Goal: Task Accomplishment & Management: Use online tool/utility

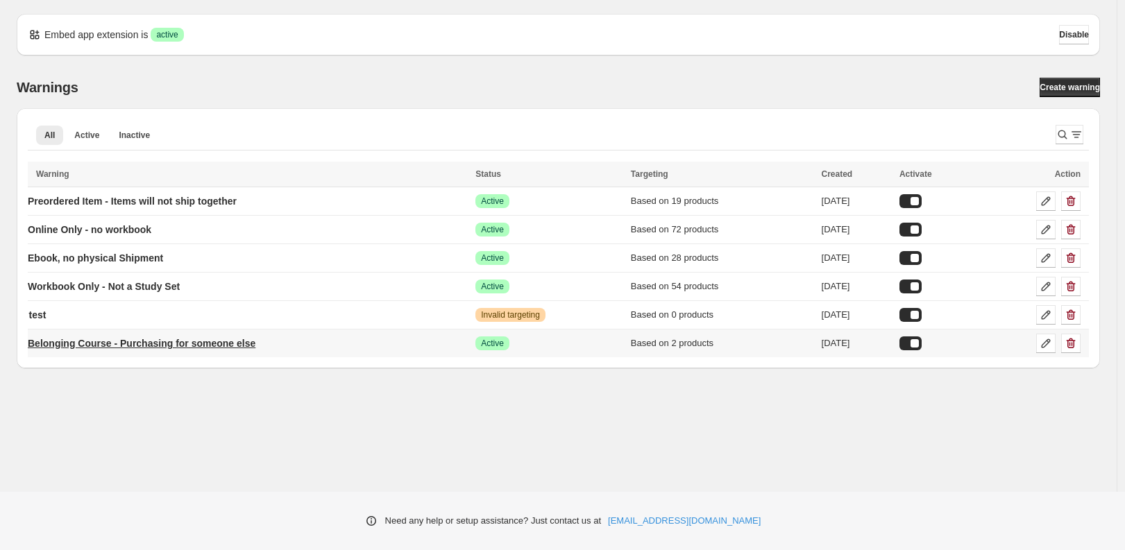
click at [182, 350] on p "Belonging Course - Purchasing for someone else" at bounding box center [142, 344] width 228 height 14
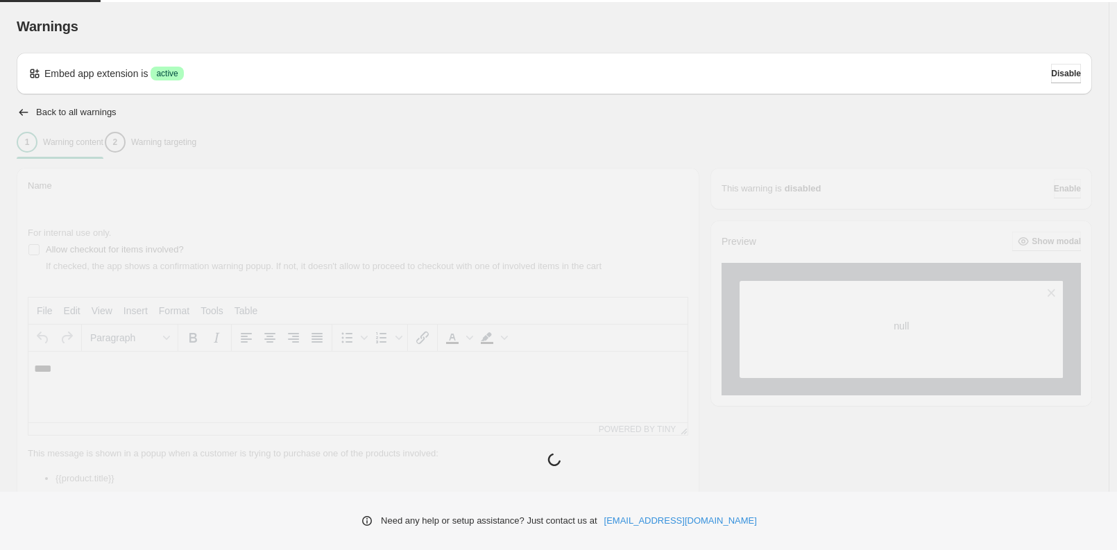
type input "**********"
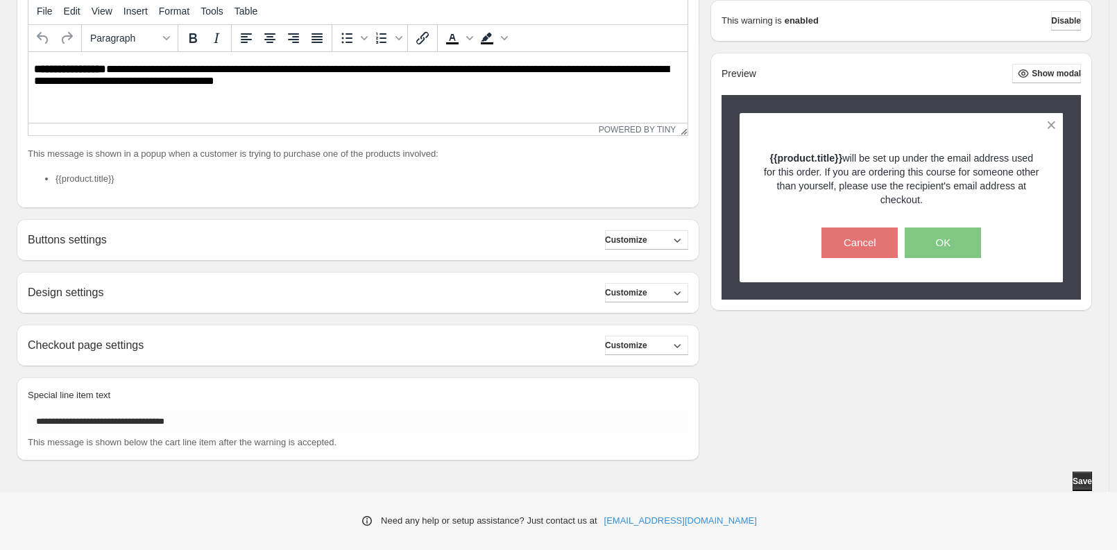
scroll to position [470, 0]
click at [647, 235] on span "Customize" at bounding box center [626, 240] width 42 height 11
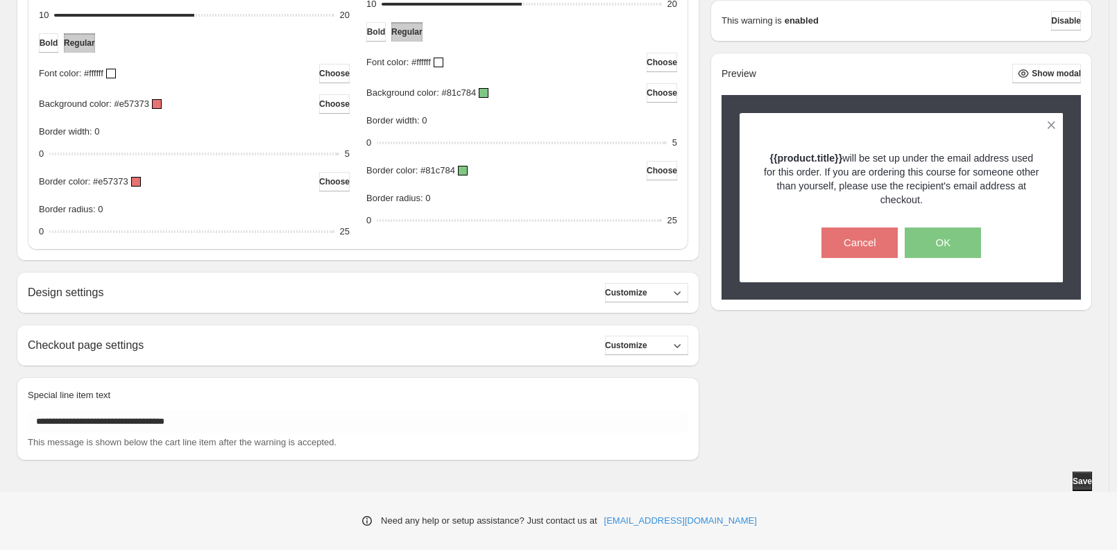
scroll to position [935, 0]
click at [638, 287] on span "Customize" at bounding box center [626, 292] width 42 height 11
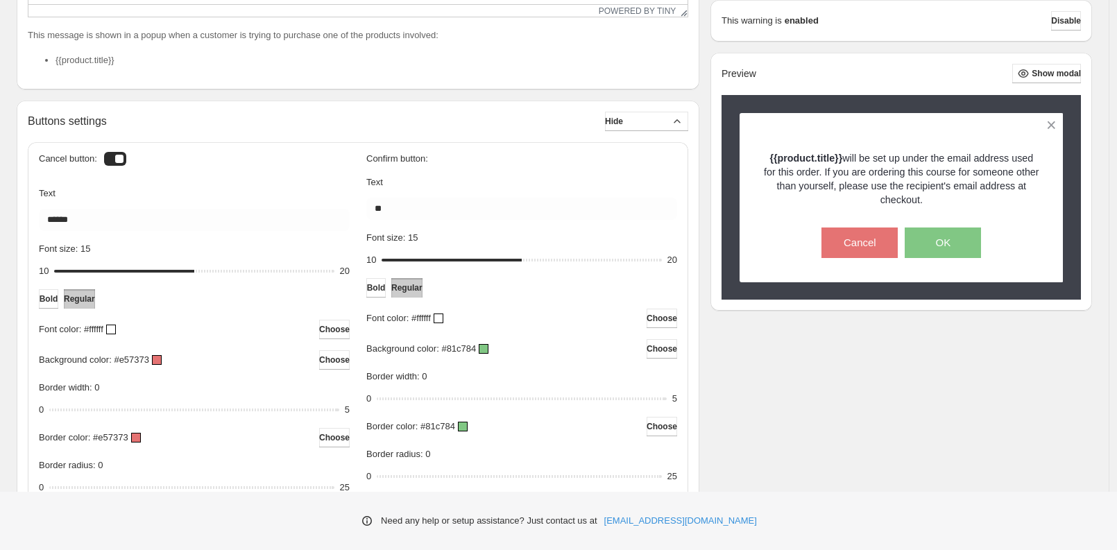
scroll to position [332, 0]
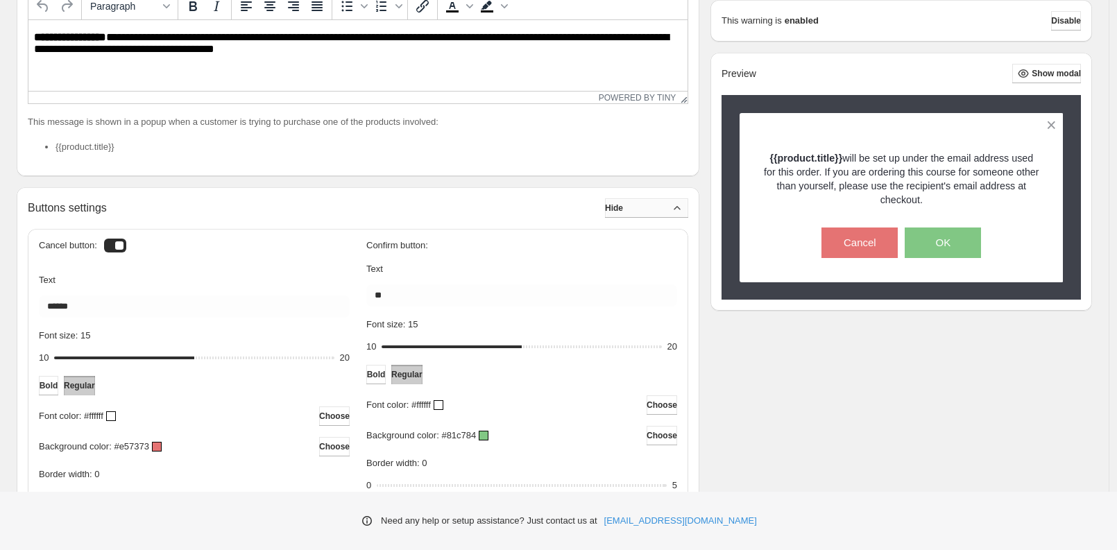
click at [672, 215] on icon "button" at bounding box center [677, 208] width 14 height 14
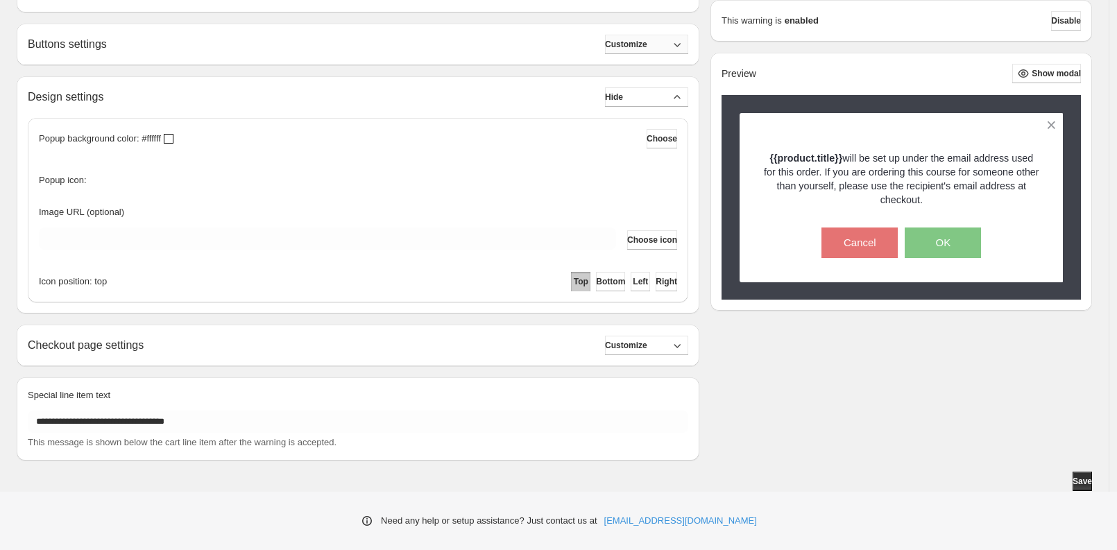
scroll to position [532, 0]
click at [664, 107] on button "Hide" at bounding box center [646, 96] width 83 height 19
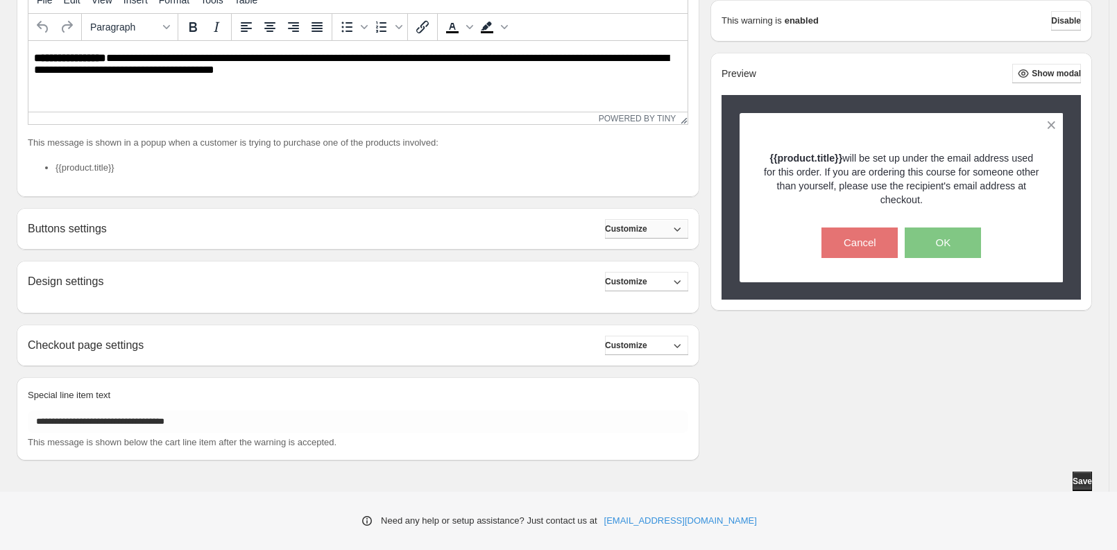
scroll to position [470, 0]
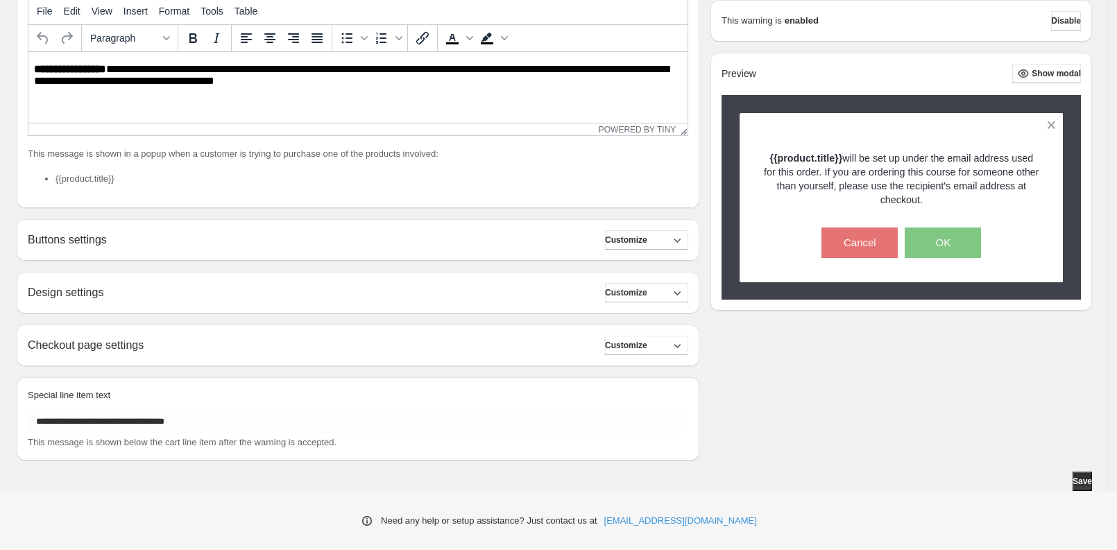
click at [641, 325] on div "**********" at bounding box center [358, 346] width 683 height 42
click at [641, 340] on span "Customize" at bounding box center [626, 345] width 42 height 11
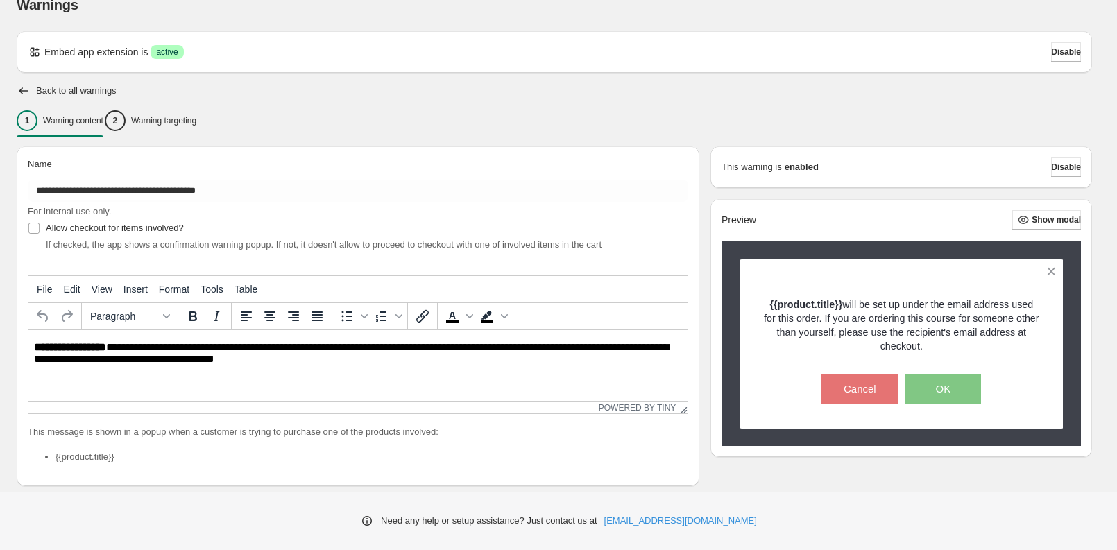
scroll to position [0, 0]
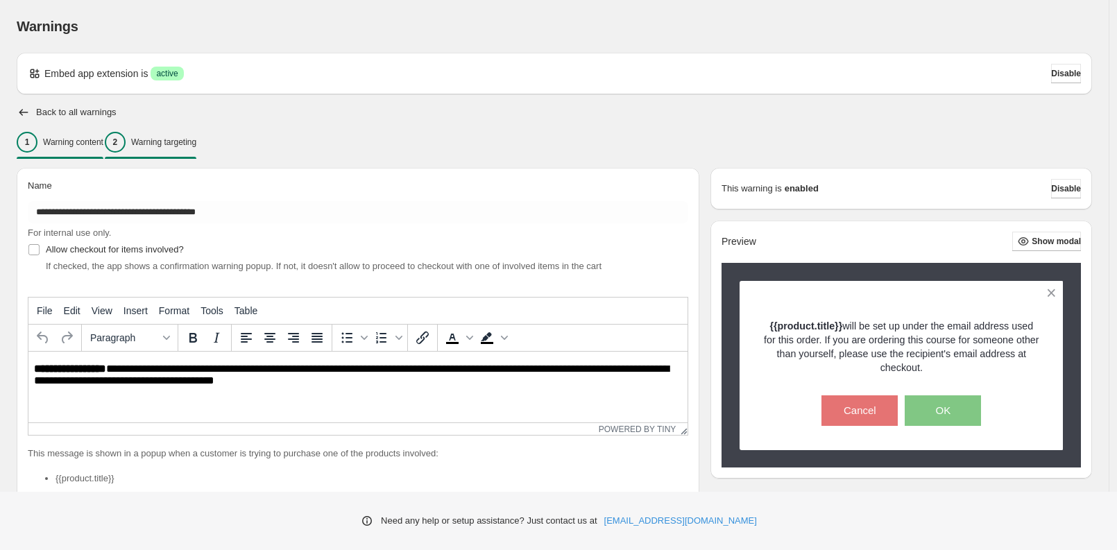
click at [196, 148] on p "Warning targeting" at bounding box center [163, 142] width 65 height 11
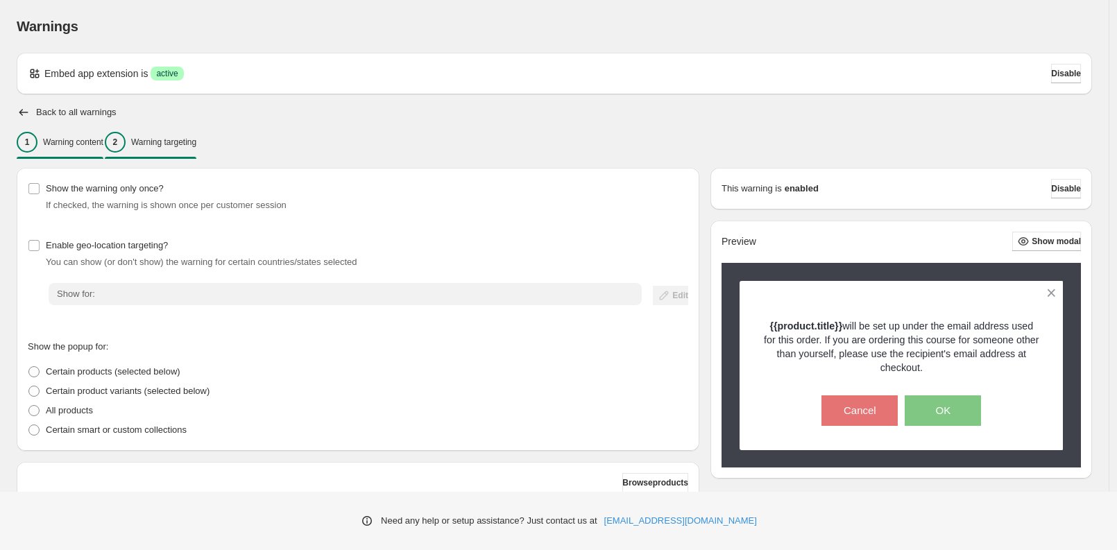
click at [90, 148] on p "Warning content" at bounding box center [73, 142] width 60 height 11
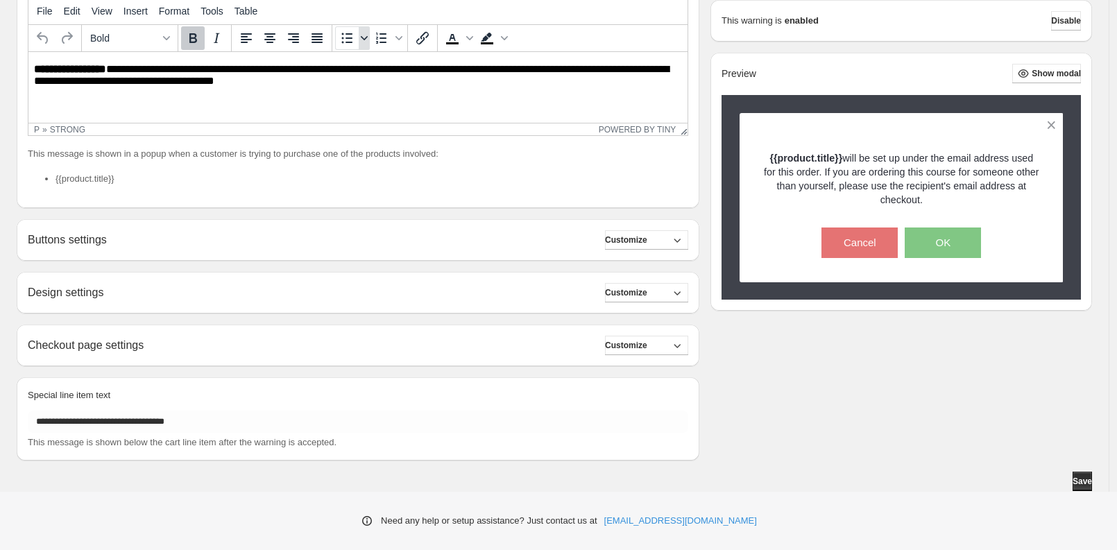
scroll to position [470, 0]
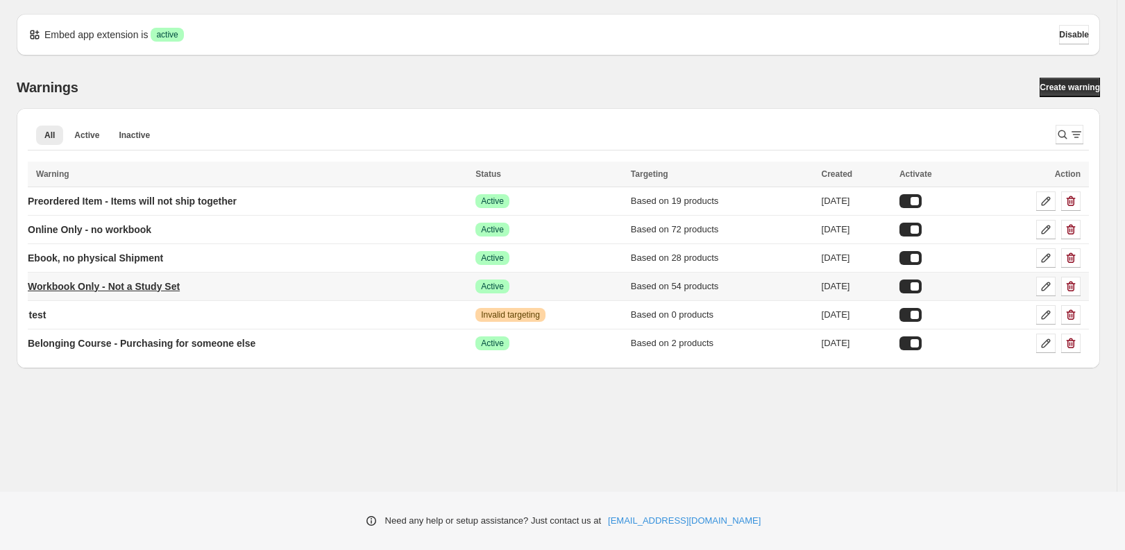
click at [180, 294] on p "Workbook Only - Not a Study Set" at bounding box center [104, 287] width 152 height 14
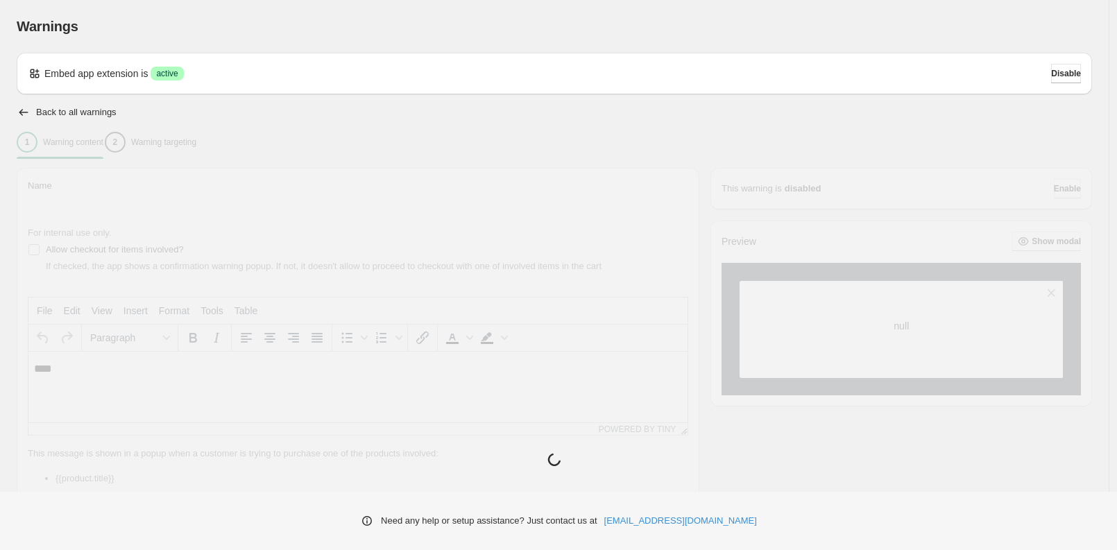
type input "**********"
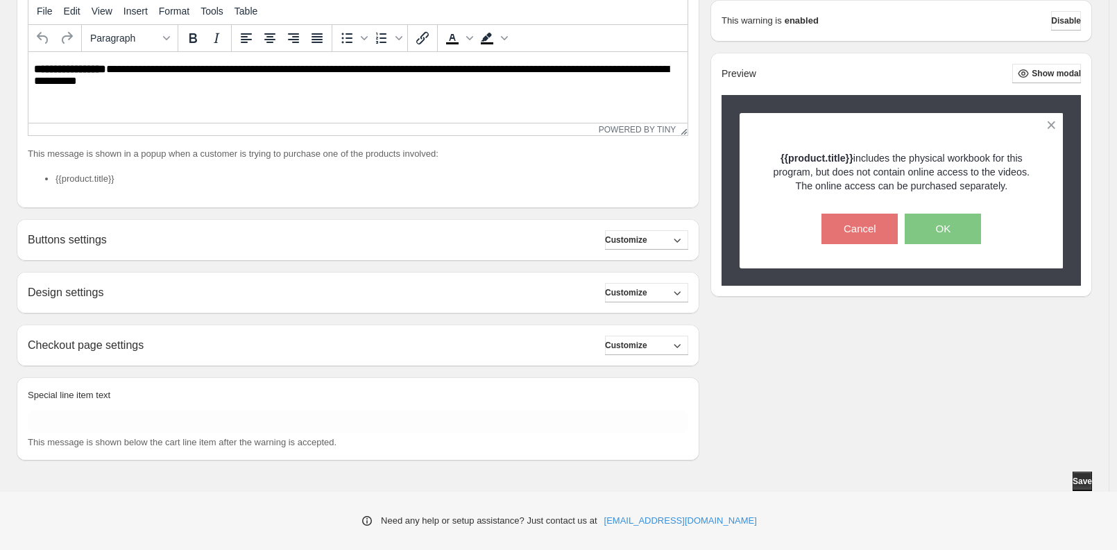
scroll to position [470, 0]
click at [647, 340] on span "Customize" at bounding box center [626, 345] width 42 height 11
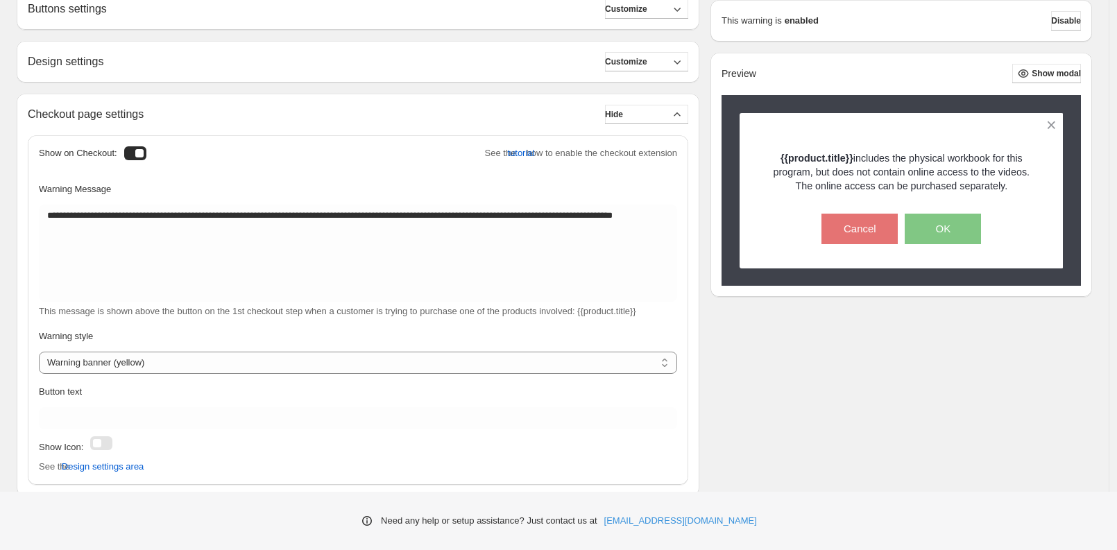
scroll to position [513, 0]
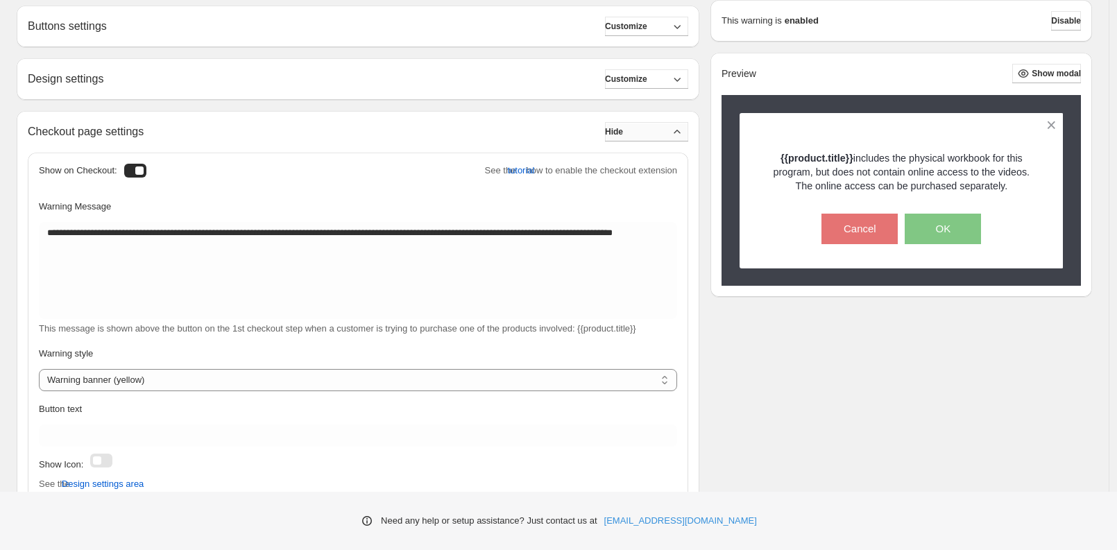
click at [649, 142] on button "Hide" at bounding box center [646, 131] width 83 height 19
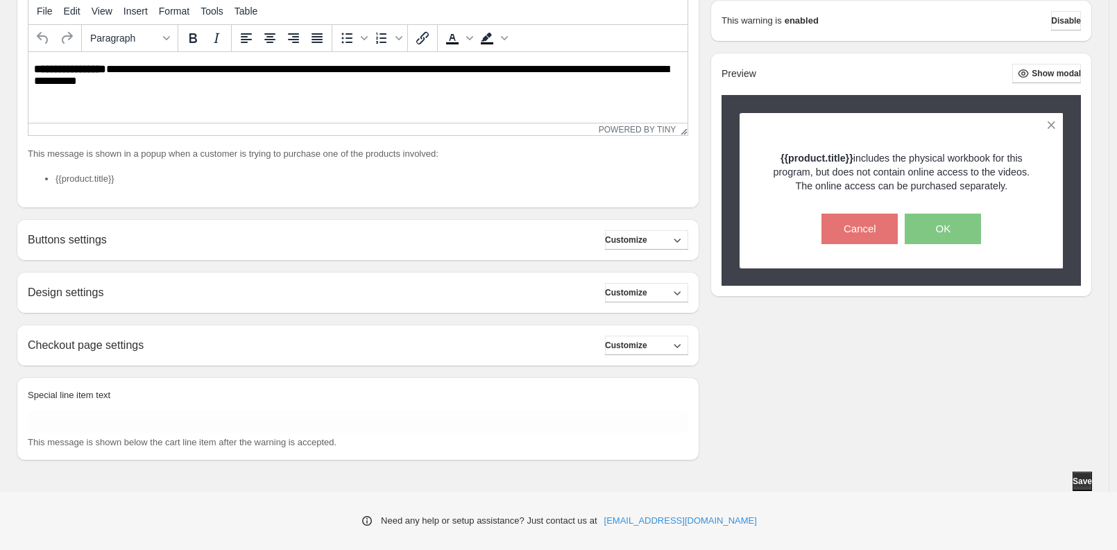
scroll to position [158, 0]
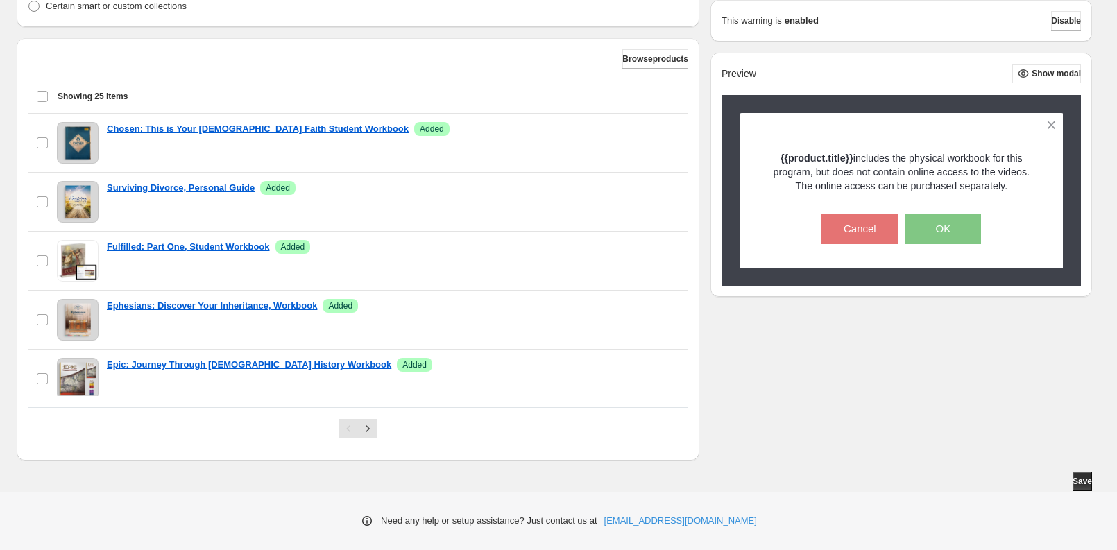
scroll to position [0, 0]
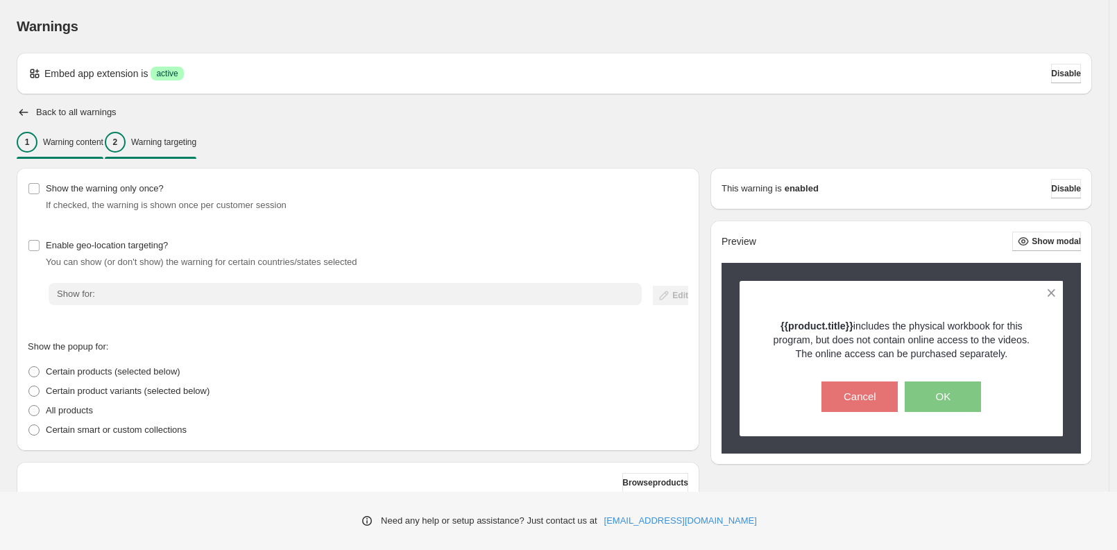
click at [103, 148] on p "Warning content" at bounding box center [73, 142] width 60 height 11
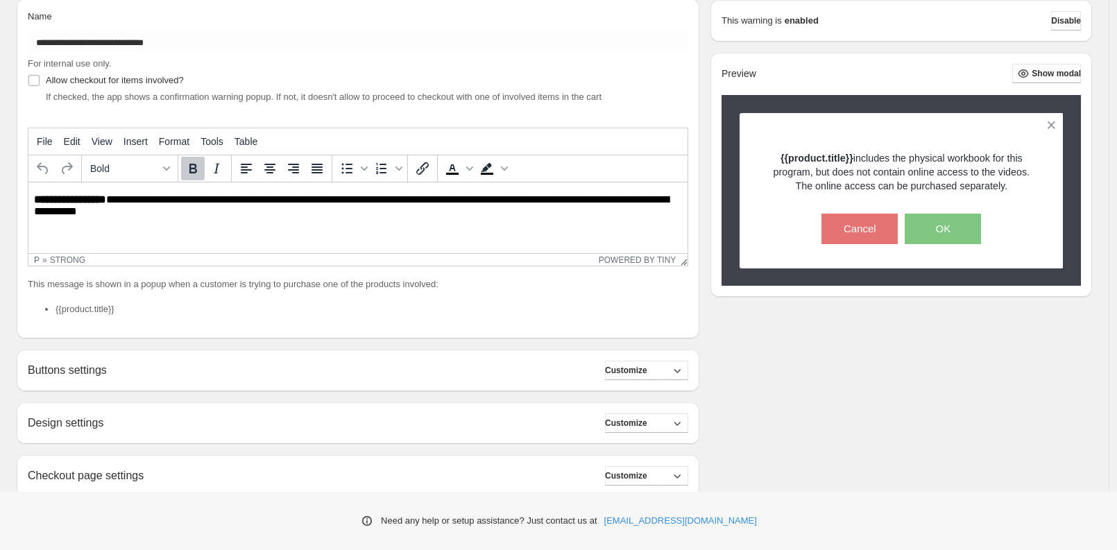
scroll to position [470, 0]
